Goal: Task Accomplishment & Management: Use online tool/utility

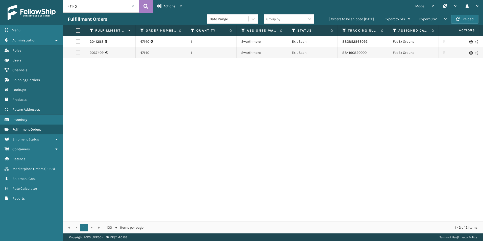
click at [89, 8] on input "47140" at bounding box center [101, 6] width 76 height 13
paste input "order 114-1497323-5895415"
type input "order 114-1497323-5895415"
drag, startPoint x: 29, startPoint y: 173, endPoint x: 13, endPoint y: 170, distance: 16.1
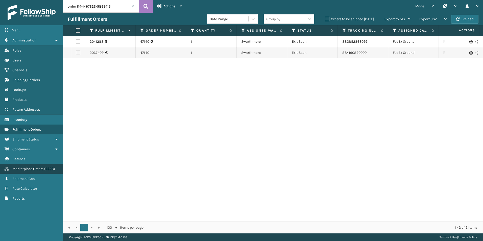
click at [13, 170] on span "Marketplace Orders" at bounding box center [27, 169] width 31 height 4
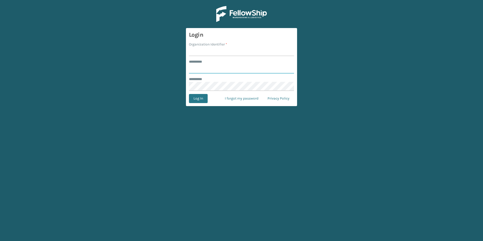
type input "******"
type input "order 114-1497323-5895415"
drag, startPoint x: 196, startPoint y: 98, endPoint x: 190, endPoint y: 96, distance: 6.4
click at [190, 96] on button "Log In" at bounding box center [198, 98] width 19 height 9
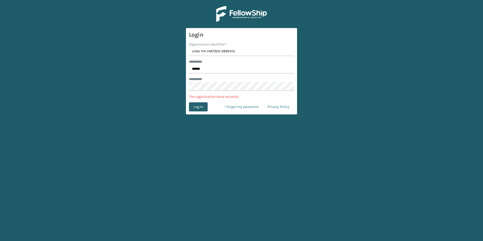
click at [198, 105] on button "Log In" at bounding box center [198, 106] width 19 height 9
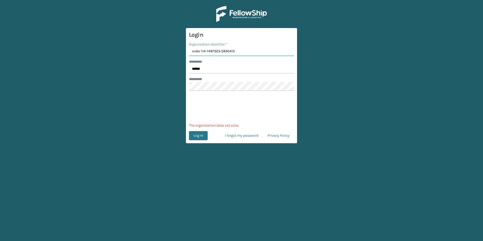
click at [223, 51] on input "order 114-1497323-5895415" at bounding box center [241, 51] width 105 height 9
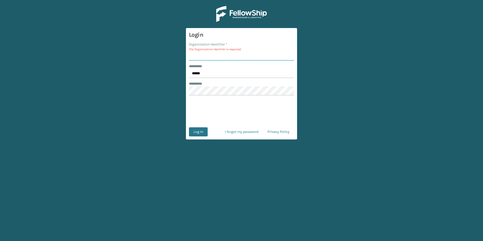
click at [221, 55] on input "Organization Identifier *" at bounding box center [241, 56] width 105 height 9
type input "[PERSON_NAME]"
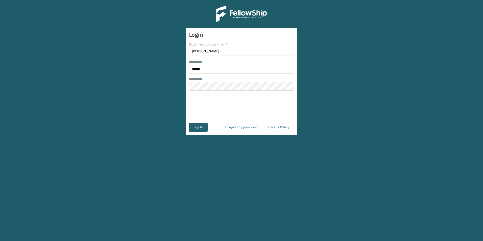
click at [196, 129] on button "Log In" at bounding box center [198, 127] width 19 height 9
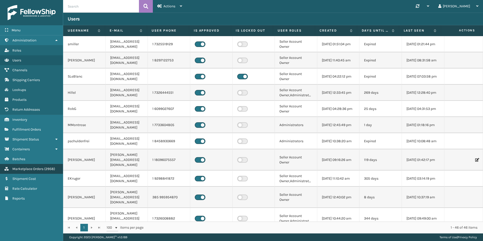
click at [47, 166] on link "Marketplace Orders ( 2958 )" at bounding box center [31, 169] width 63 height 10
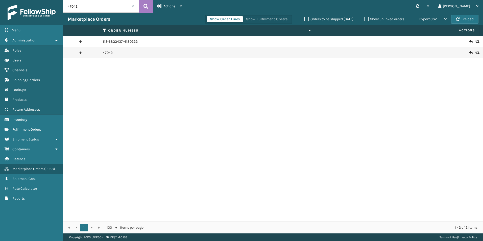
click at [81, 6] on input "47042" at bounding box center [101, 6] width 76 height 13
paste input "order 114-1497323-5895415"
click at [78, 6] on input "order 114-1497323-5895415" at bounding box center [101, 6] width 76 height 13
type input "114-1497323-5895415"
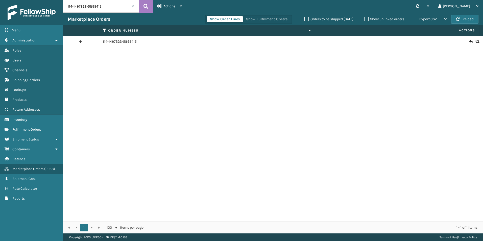
click at [469, 41] on icon at bounding box center [470, 41] width 3 height 5
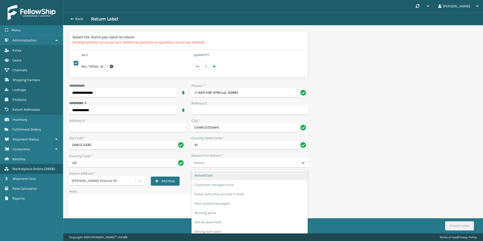
click at [202, 160] on div "Select..." at bounding box center [200, 162] width 12 height 5
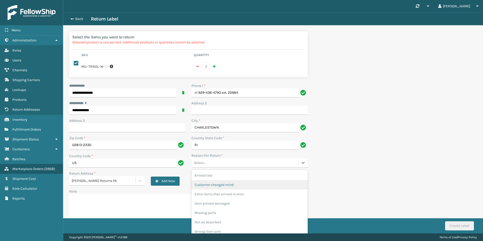
click at [200, 180] on div "Customer changed mind" at bounding box center [249, 184] width 116 height 9
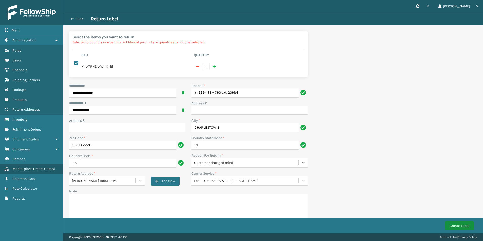
click at [451, 225] on button "Create Label" at bounding box center [459, 225] width 29 height 9
